Goal: Check status: Check status

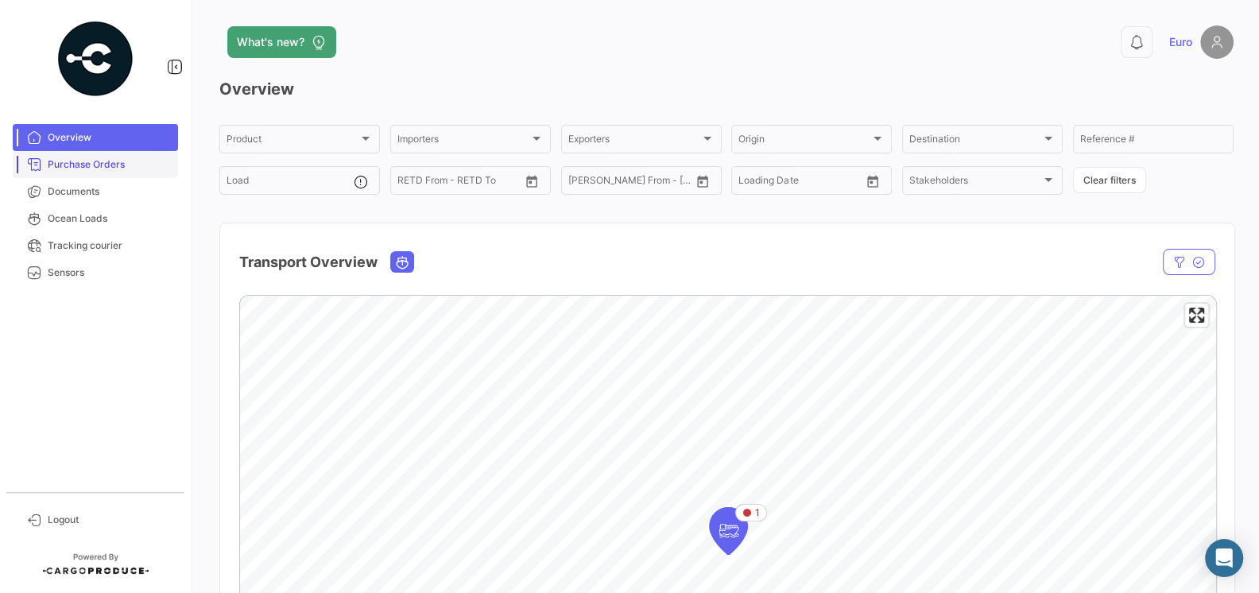
click at [106, 172] on link "Purchase Orders" at bounding box center [95, 164] width 165 height 27
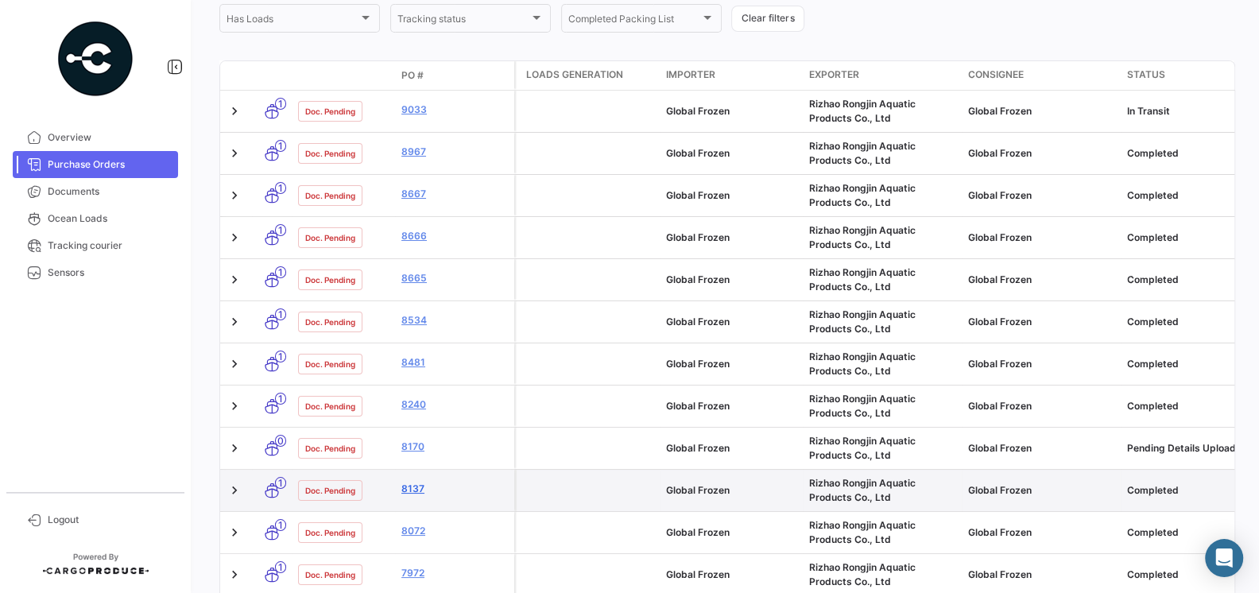
scroll to position [246, 0]
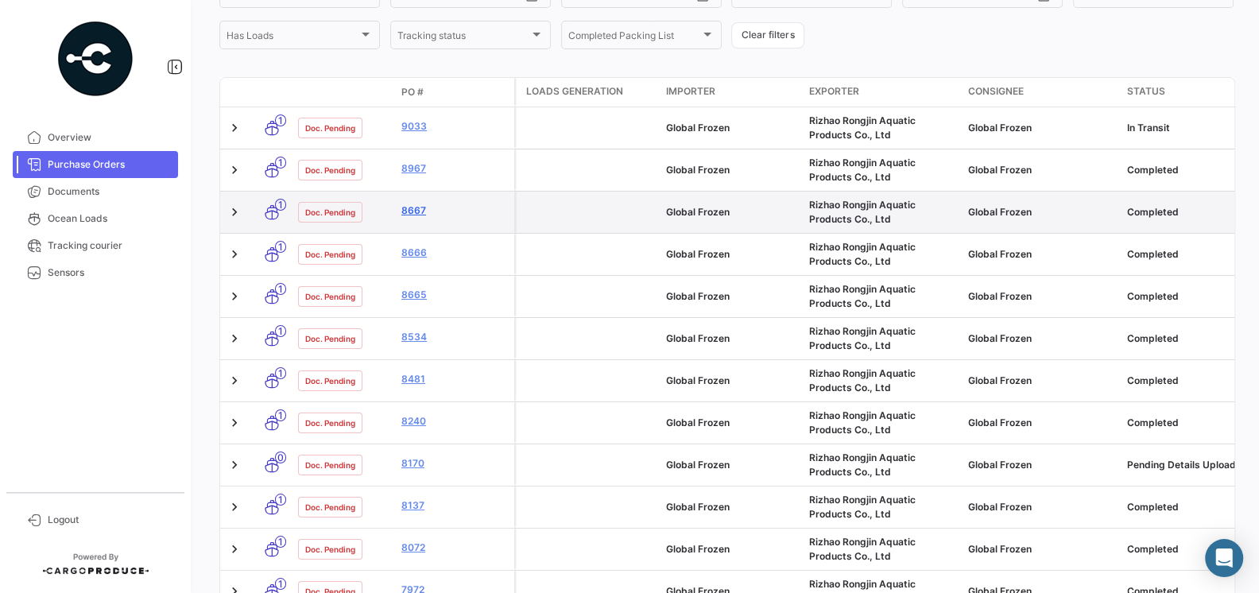
click at [416, 215] on link "8667" at bounding box center [454, 210] width 106 height 14
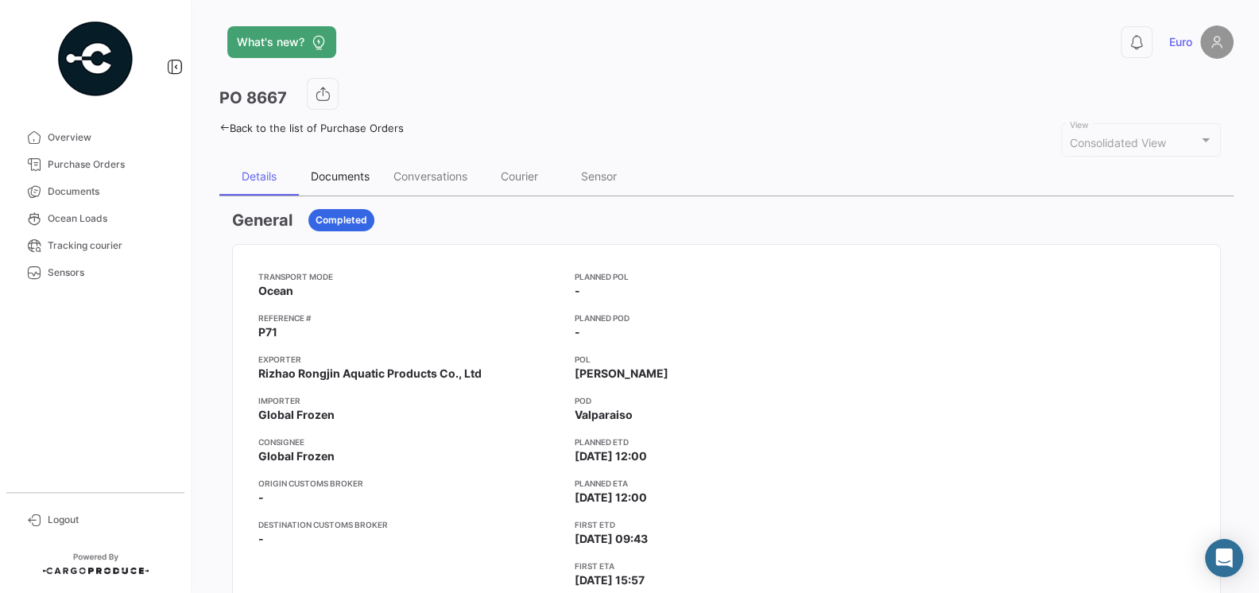
click at [338, 178] on div "Documents" at bounding box center [340, 176] width 59 height 14
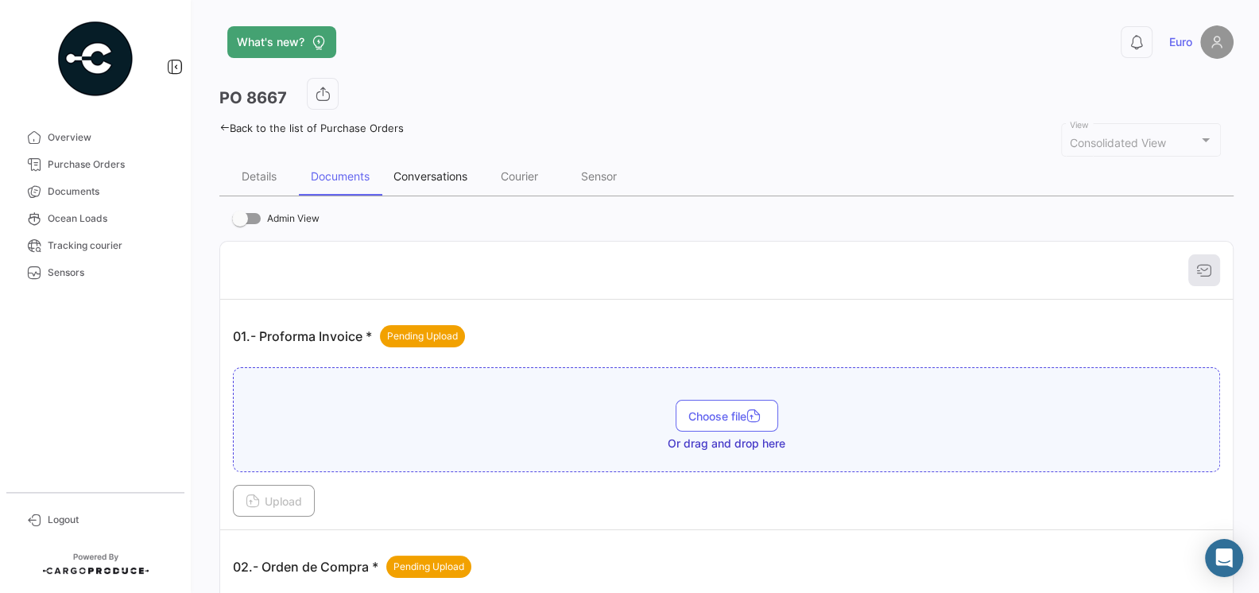
click at [420, 174] on div "Conversations" at bounding box center [430, 176] width 74 height 14
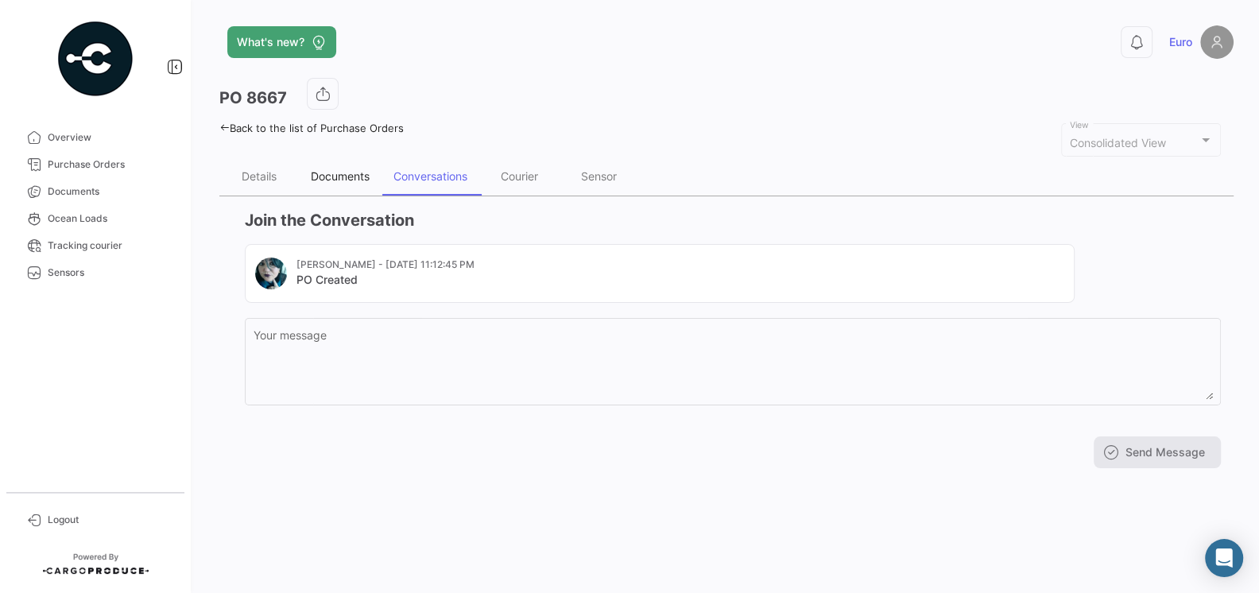
click at [350, 171] on div "Documents" at bounding box center [340, 176] width 59 height 14
